Goal: Task Accomplishment & Management: Use online tool/utility

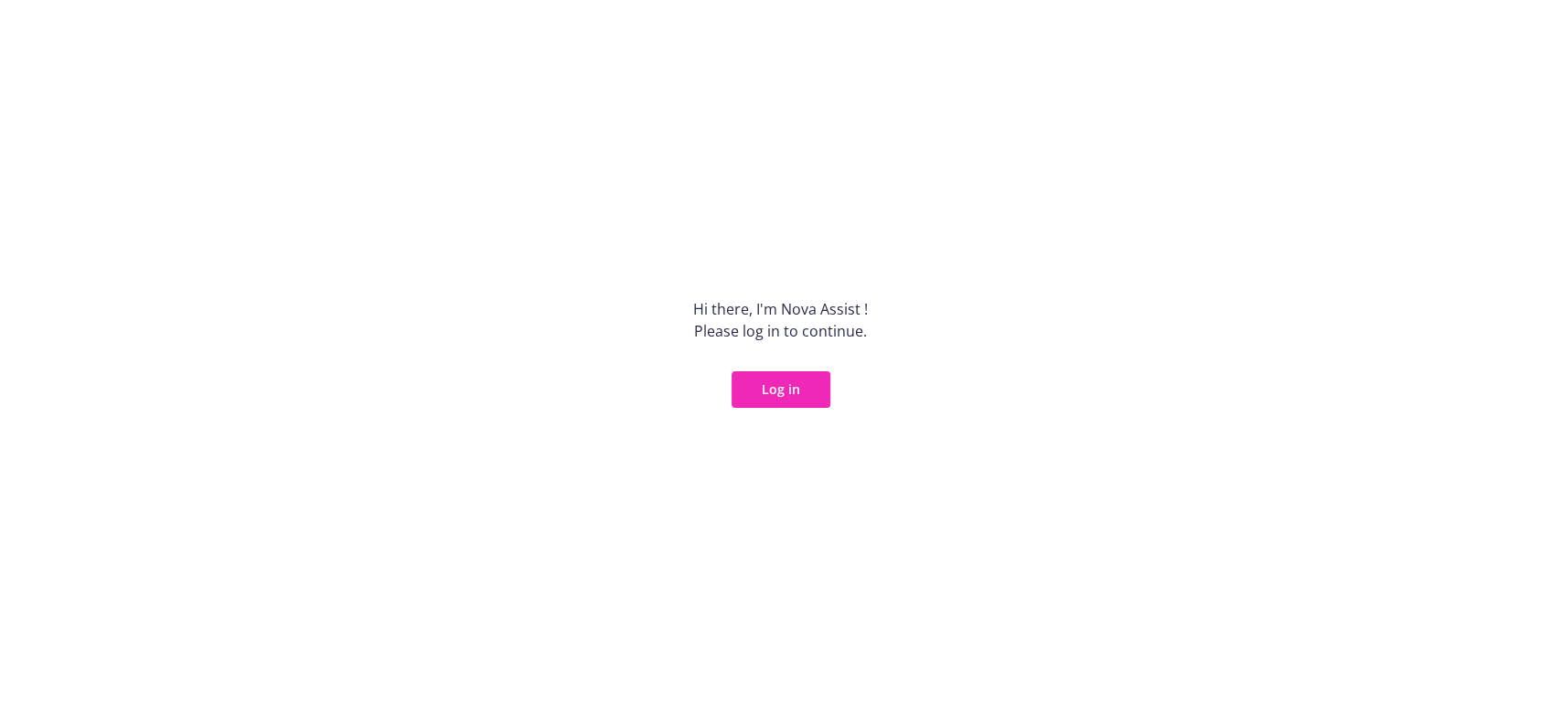
click at [771, 398] on button "Log in" at bounding box center [781, 389] width 99 height 37
